Goal: Information Seeking & Learning: Stay updated

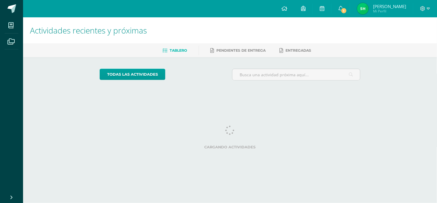
click at [348, 20] on h1 "Actividades recientes y próximas" at bounding box center [230, 30] width 400 height 26
click at [338, 6] on link "1" at bounding box center [341, 8] width 18 height 17
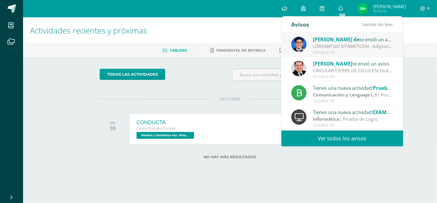
click at [327, 142] on link "Ver todos los avisos" at bounding box center [343, 138] width 122 height 16
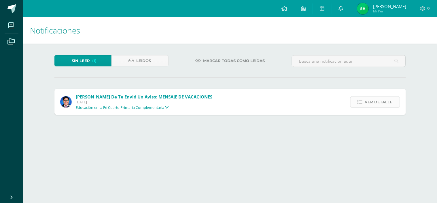
drag, startPoint x: 376, startPoint y: 107, endPoint x: 373, endPoint y: 100, distance: 7.2
click at [375, 105] on span "Ver detalle" at bounding box center [379, 102] width 28 height 11
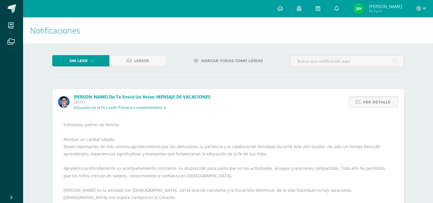
click at [371, 99] on span "Ver detalle" at bounding box center [377, 102] width 28 height 11
